Goal: Task Accomplishment & Management: Use online tool/utility

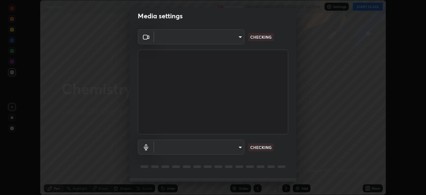
scroll to position [24, 0]
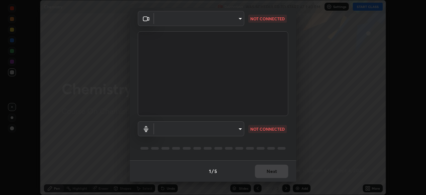
type input "50527fee232767433a6268031a92ed2c864fe79ca6b0d251abdcd02af7d04d94"
type input "default"
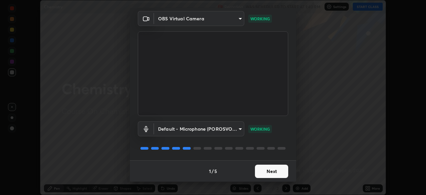
click at [262, 169] on button "Next" at bounding box center [271, 170] width 33 height 13
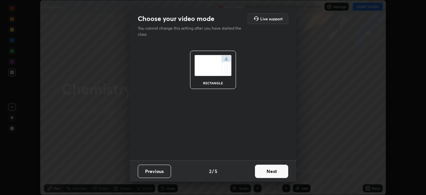
click at [262, 171] on button "Next" at bounding box center [271, 170] width 33 height 13
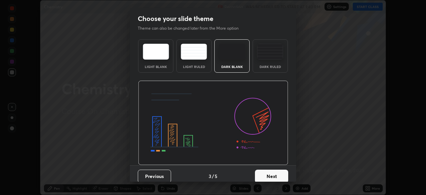
click at [262, 171] on button "Next" at bounding box center [271, 175] width 33 height 13
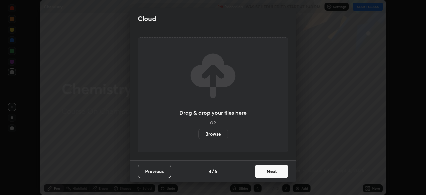
click at [263, 172] on button "Next" at bounding box center [271, 170] width 33 height 13
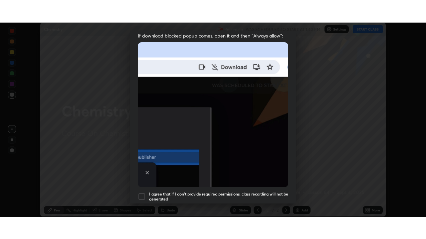
scroll to position [159, 0]
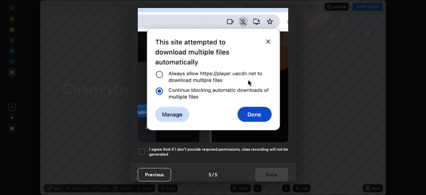
click at [142, 149] on div at bounding box center [142, 151] width 8 height 8
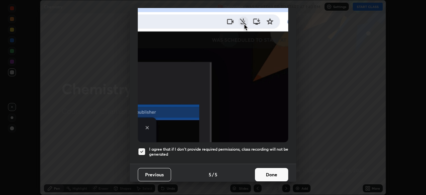
click at [269, 171] on button "Done" at bounding box center [271, 174] width 33 height 13
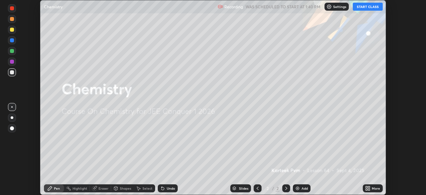
click at [364, 7] on button "START CLASS" at bounding box center [368, 7] width 30 height 8
click at [365, 8] on button "START CLASS" at bounding box center [368, 7] width 30 height 8
click at [368, 189] on icon at bounding box center [369, 189] width 2 height 2
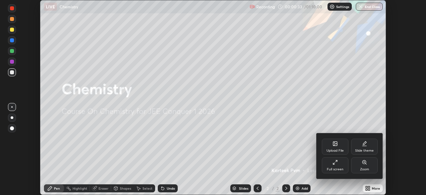
click at [329, 168] on div "Full screen" at bounding box center [335, 168] width 17 height 3
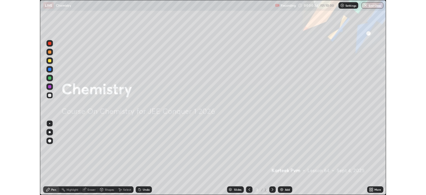
scroll to position [239, 426]
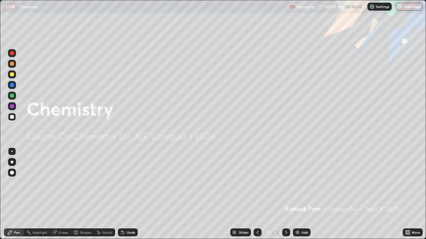
click at [299, 194] on img at bounding box center [297, 232] width 5 height 5
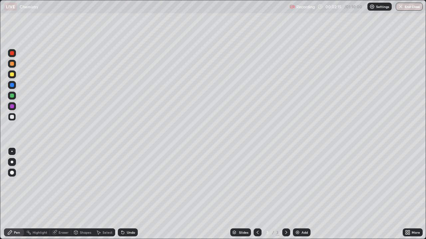
click at [125, 194] on div "Undo" at bounding box center [128, 233] width 20 height 8
click at [124, 194] on icon at bounding box center [122, 232] width 5 height 5
click at [127, 194] on div "Undo" at bounding box center [131, 232] width 8 height 3
click at [11, 75] on div at bounding box center [12, 75] width 4 height 4
click at [121, 194] on icon at bounding box center [122, 233] width 3 height 3
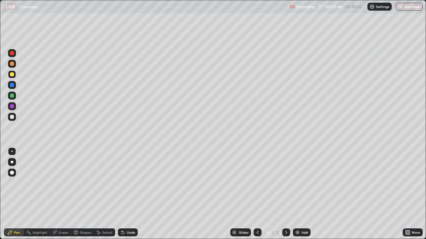
click at [123, 194] on icon at bounding box center [122, 233] width 3 height 3
click at [134, 194] on div "Undo" at bounding box center [126, 232] width 23 height 13
click at [160, 194] on div "Slides 3 / 3 Add" at bounding box center [270, 232] width 265 height 13
click at [100, 194] on icon at bounding box center [98, 232] width 5 height 5
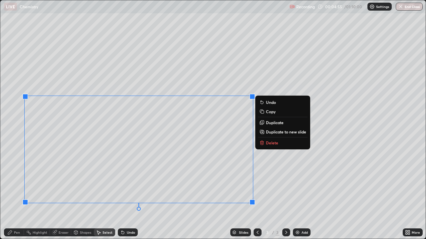
click at [33, 194] on div "0 ° Undo Copy Duplicate Duplicate to new slide Delete" at bounding box center [212, 119] width 425 height 239
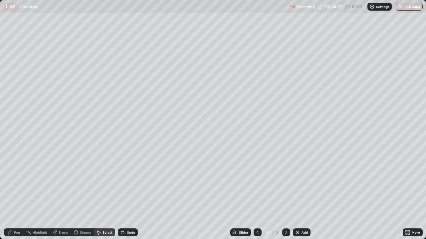
click at [12, 194] on icon at bounding box center [10, 233] width 4 height 4
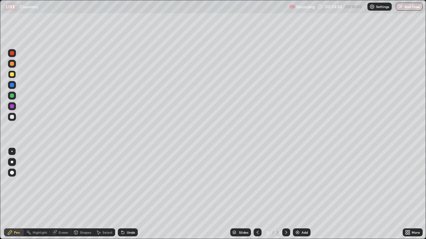
click at [11, 118] on div at bounding box center [12, 117] width 4 height 4
click at [134, 194] on div "Undo" at bounding box center [128, 233] width 20 height 8
click at [130, 194] on div "Undo" at bounding box center [131, 232] width 8 height 3
click at [12, 75] on div at bounding box center [12, 75] width 4 height 4
click at [60, 194] on div "Eraser" at bounding box center [64, 232] width 10 height 3
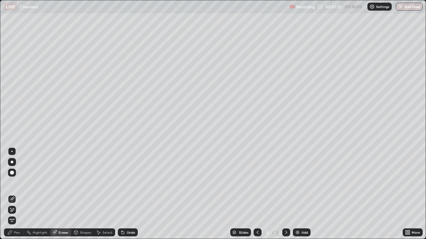
click at [14, 194] on icon at bounding box center [11, 211] width 5 height 6
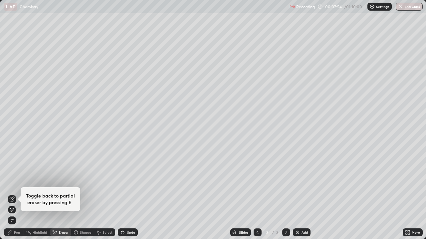
click at [15, 194] on div "Pen" at bounding box center [17, 232] width 6 height 3
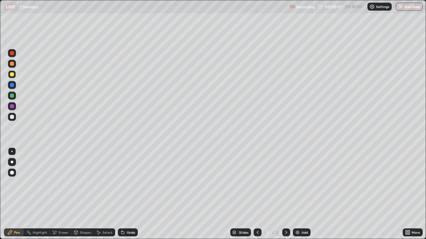
click at [130, 194] on div "Undo" at bounding box center [128, 233] width 20 height 8
click at [129, 194] on div "Undo" at bounding box center [128, 233] width 20 height 8
click at [129, 194] on div "Undo" at bounding box center [131, 232] width 8 height 3
click at [130, 194] on div "Undo" at bounding box center [131, 232] width 8 height 3
click at [131, 194] on div "Undo" at bounding box center [128, 233] width 20 height 8
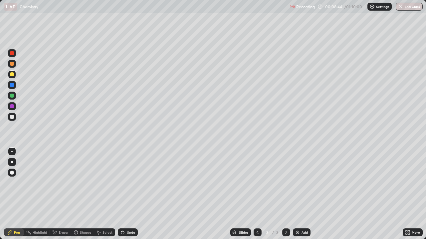
click at [132, 194] on div "Undo" at bounding box center [128, 233] width 20 height 8
click at [131, 194] on div "Undo" at bounding box center [128, 233] width 20 height 8
click at [128, 194] on div "Undo" at bounding box center [131, 232] width 8 height 3
click at [127, 194] on div "Undo" at bounding box center [131, 232] width 8 height 3
click at [126, 194] on div "Undo" at bounding box center [128, 233] width 20 height 8
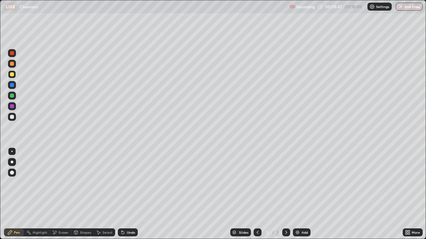
click at [125, 194] on div "Undo" at bounding box center [128, 233] width 20 height 8
click at [132, 194] on div "Undo" at bounding box center [128, 233] width 20 height 8
click at [298, 194] on img at bounding box center [297, 232] width 5 height 5
click at [297, 194] on img at bounding box center [297, 232] width 5 height 5
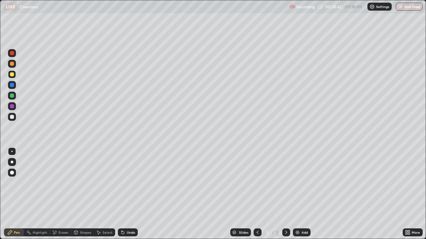
click at [13, 117] on div at bounding box center [12, 117] width 4 height 4
click at [125, 194] on div "Undo" at bounding box center [128, 233] width 20 height 8
click at [126, 194] on div "Undo" at bounding box center [128, 233] width 20 height 8
click at [12, 74] on div at bounding box center [12, 75] width 4 height 4
click at [127, 194] on div "Undo" at bounding box center [131, 232] width 8 height 3
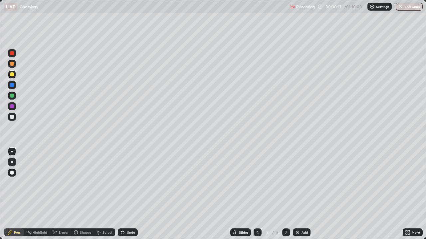
click at [128, 194] on div "Undo" at bounding box center [131, 232] width 8 height 3
click at [127, 194] on div "Undo" at bounding box center [131, 232] width 8 height 3
click at [130, 194] on div "Undo" at bounding box center [128, 233] width 20 height 8
click at [129, 194] on div "Undo" at bounding box center [131, 232] width 8 height 3
click at [128, 194] on div "Undo" at bounding box center [128, 233] width 20 height 8
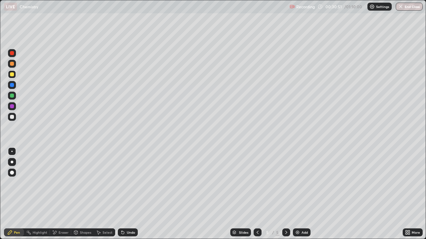
click at [127, 194] on div "Undo" at bounding box center [131, 232] width 8 height 3
click at [125, 194] on div "Undo" at bounding box center [128, 233] width 20 height 8
click at [173, 194] on div "Slides 5 / 5 Add" at bounding box center [270, 232] width 265 height 13
click at [175, 194] on div "Slides 5 / 5 Add" at bounding box center [270, 232] width 265 height 13
click at [174, 194] on div "Slides 5 / 5 Add" at bounding box center [270, 232] width 265 height 13
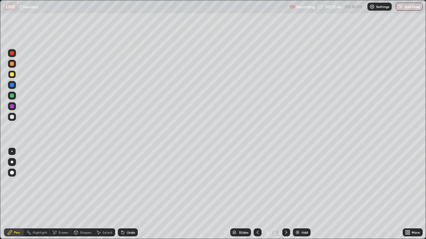
click at [12, 67] on div at bounding box center [12, 64] width 8 height 8
click at [12, 72] on div at bounding box center [12, 75] width 8 height 8
click at [12, 117] on div at bounding box center [12, 117] width 4 height 4
click at [62, 194] on div "Eraser" at bounding box center [64, 232] width 10 height 3
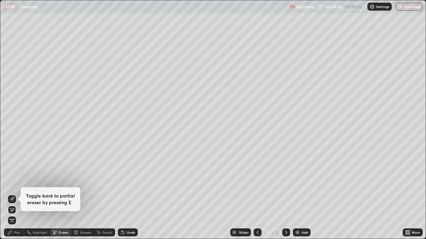
click at [19, 194] on div "Pen" at bounding box center [17, 232] width 6 height 3
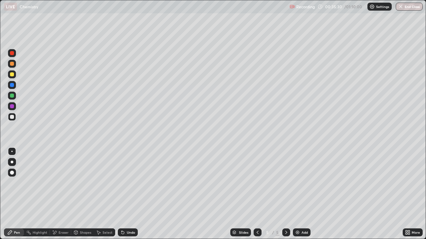
click at [97, 194] on icon at bounding box center [99, 233] width 4 height 4
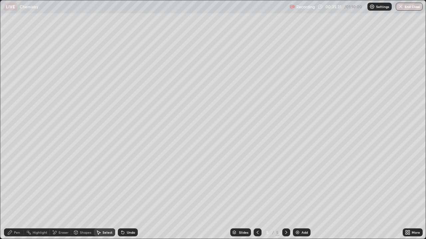
click at [61, 194] on div "Eraser" at bounding box center [64, 232] width 10 height 3
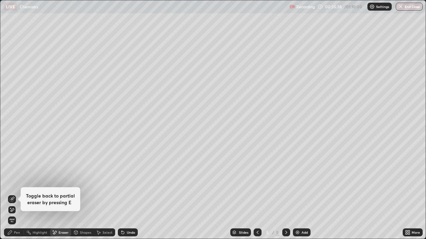
click at [20, 194] on div "Pen" at bounding box center [14, 233] width 20 height 8
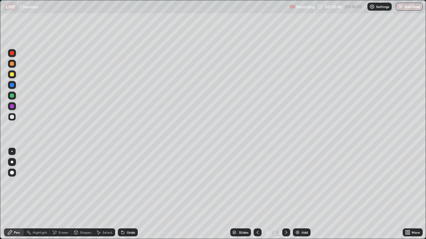
click at [23, 194] on div "Pen" at bounding box center [14, 233] width 20 height 8
click at [14, 75] on div at bounding box center [12, 75] width 8 height 8
click at [295, 194] on img at bounding box center [297, 232] width 5 height 5
click at [127, 194] on div "Undo" at bounding box center [131, 232] width 8 height 3
click at [128, 194] on div "Undo" at bounding box center [131, 232] width 8 height 3
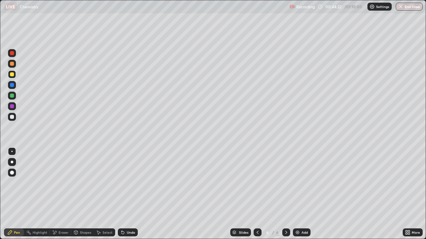
click at [127, 194] on div "Undo" at bounding box center [131, 232] width 8 height 3
click at [133, 194] on div "Undo" at bounding box center [128, 233] width 20 height 8
click at [11, 119] on div at bounding box center [12, 117] width 4 height 4
click at [12, 75] on div at bounding box center [12, 75] width 4 height 4
click at [401, 7] on img "button" at bounding box center [400, 6] width 5 height 5
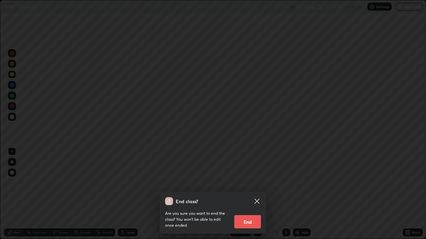
click at [247, 194] on button "End" at bounding box center [247, 222] width 27 height 13
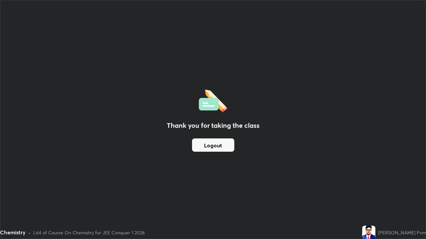
click at [216, 144] on button "Logout" at bounding box center [213, 145] width 42 height 13
click at [217, 143] on button "Logout" at bounding box center [213, 145] width 42 height 13
click at [213, 147] on button "Logout" at bounding box center [213, 145] width 42 height 13
click at [230, 7] on div "Chemistry" at bounding box center [168, 6] width 329 height 13
click at [213, 25] on div "Thank you for taking the class Logout" at bounding box center [212, 119] width 425 height 239
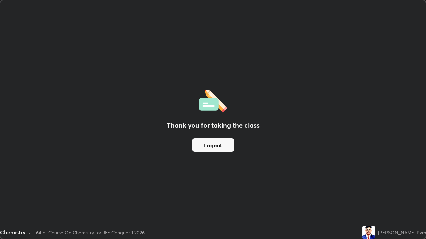
click at [202, 64] on div "Thank you for taking the class Logout" at bounding box center [212, 119] width 425 height 239
click at [233, 10] on div "Chemistry" at bounding box center [168, 6] width 329 height 13
click at [193, 51] on div "Thank you for taking the class Logout" at bounding box center [212, 119] width 425 height 239
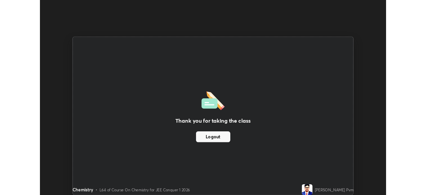
scroll to position [33063, 32832]
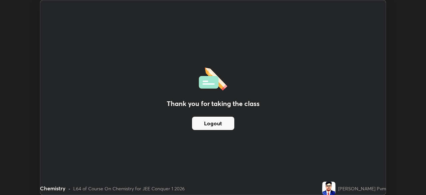
click at [214, 125] on button "Logout" at bounding box center [213, 122] width 42 height 13
click at [209, 124] on button "Logout" at bounding box center [213, 122] width 42 height 13
click at [395, 151] on div "Thank you for taking the class Logout Setting up your live class" at bounding box center [213, 97] width 426 height 195
click at [227, 120] on button "Logout" at bounding box center [213, 122] width 42 height 13
click at [224, 122] on button "Logout" at bounding box center [213, 122] width 42 height 13
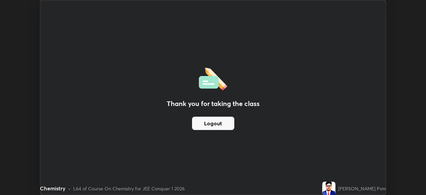
click at [224, 121] on button "Logout" at bounding box center [213, 122] width 42 height 13
click at [225, 123] on button "Logout" at bounding box center [213, 122] width 42 height 13
